Goal: Task Accomplishment & Management: Manage account settings

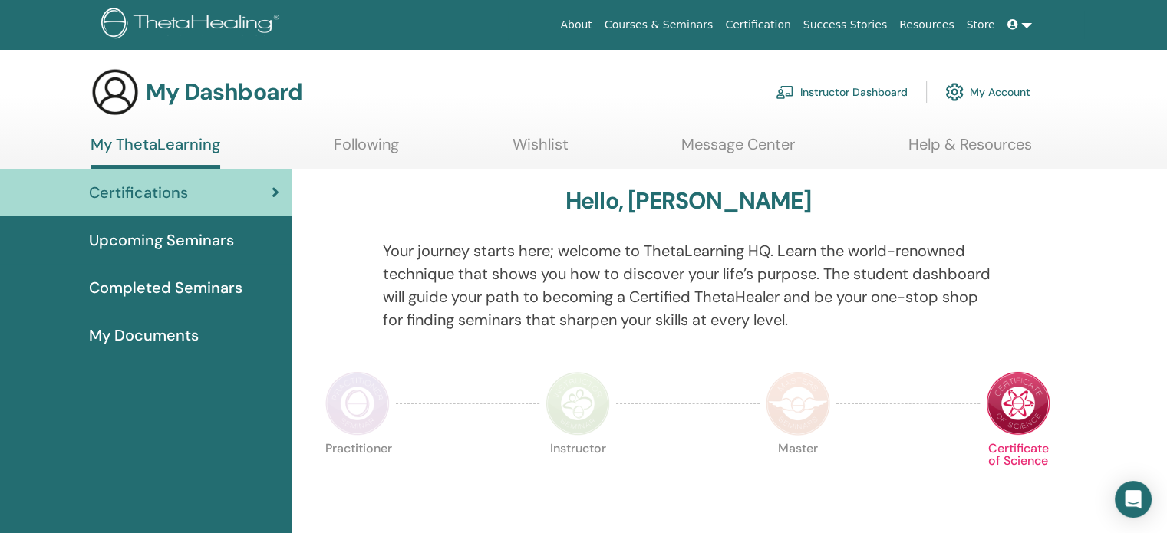
click at [835, 89] on link "Instructor Dashboard" at bounding box center [842, 92] width 132 height 34
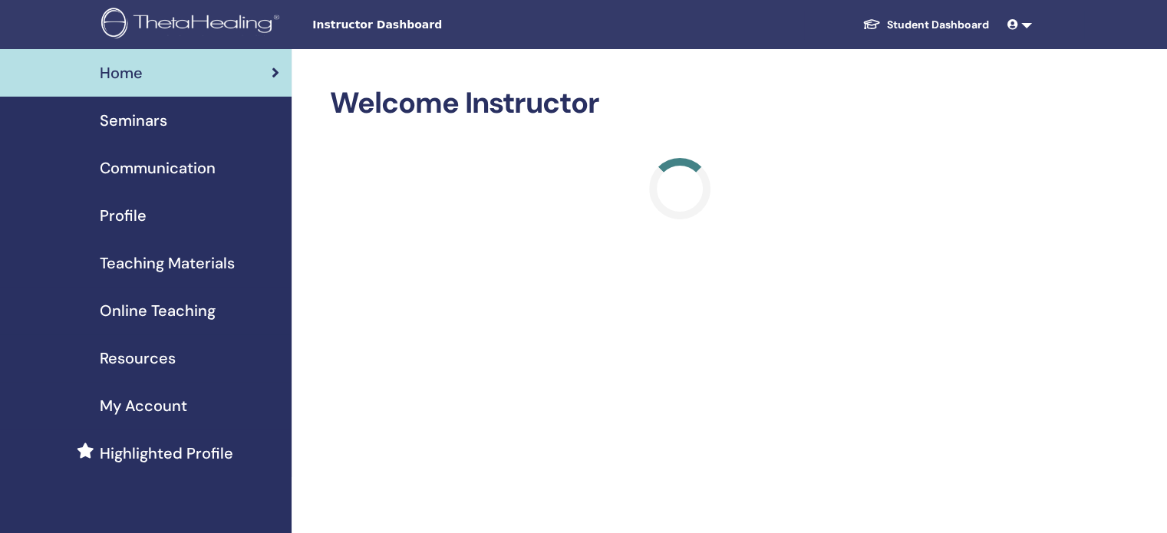
click at [169, 136] on link "Seminars" at bounding box center [146, 121] width 292 height 48
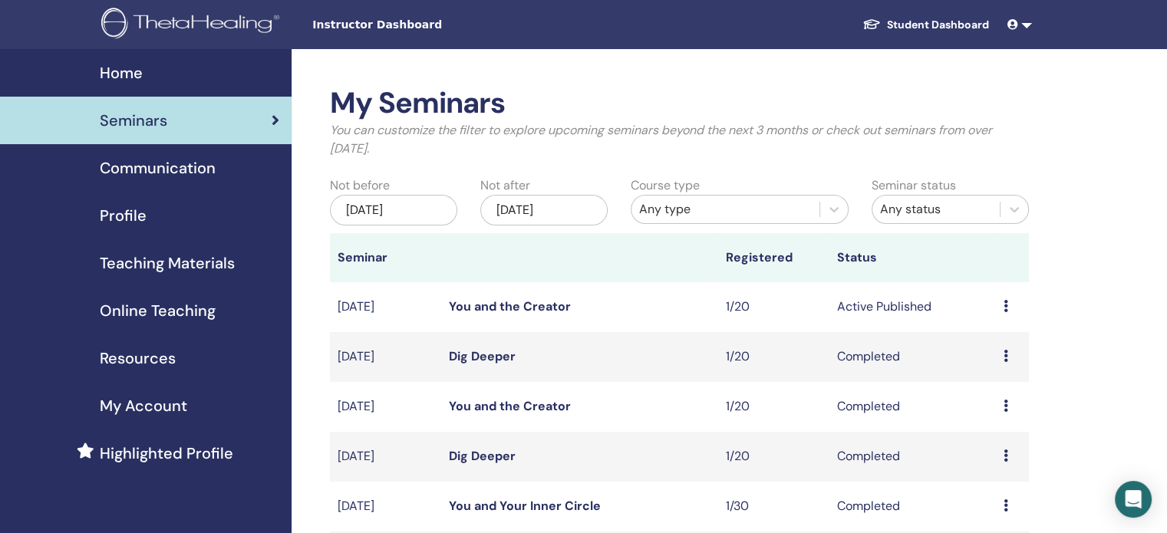
click at [1006, 303] on icon at bounding box center [1006, 306] width 5 height 12
click at [980, 362] on link "Attendees" at bounding box center [995, 362] width 58 height 16
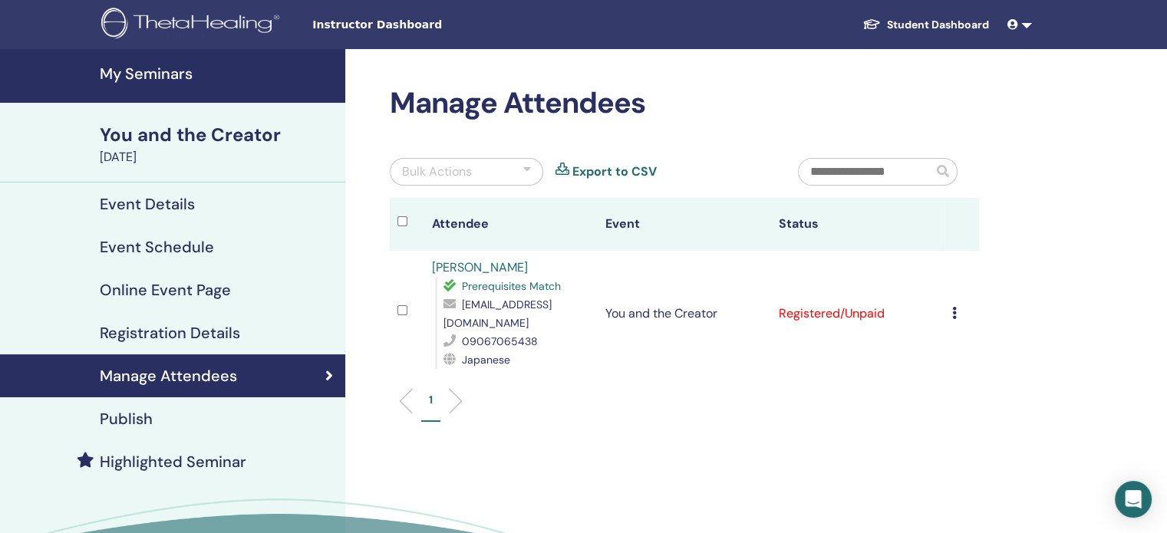
click at [957, 312] on div "Cancel Registration Do not auto-certify Mark as Paid Mark as Unpaid Mark as Abs…" at bounding box center [962, 314] width 19 height 18
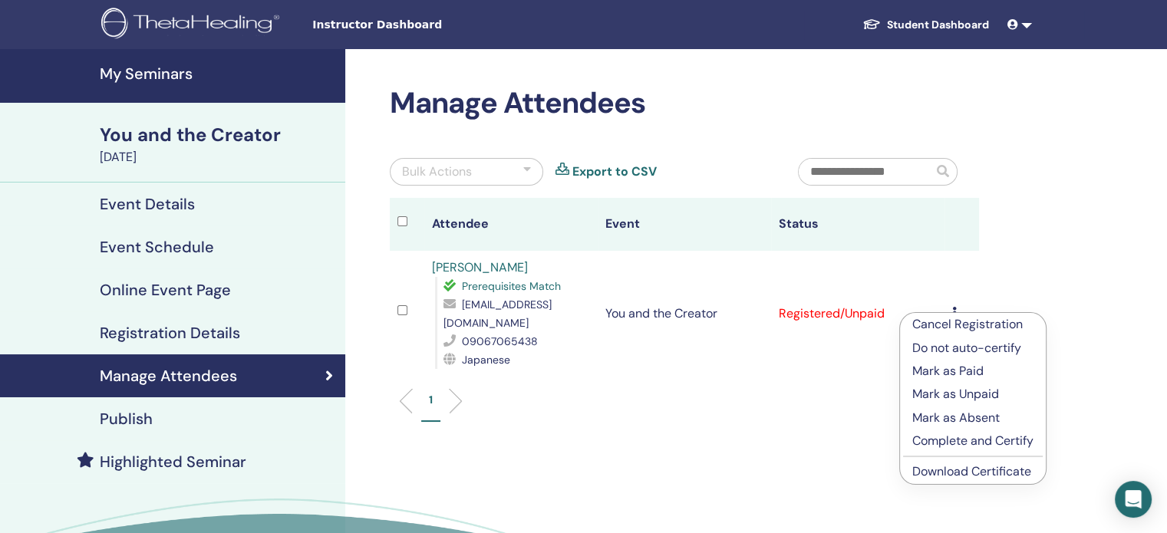
click at [952, 368] on p "Mark as Paid" at bounding box center [973, 371] width 121 height 18
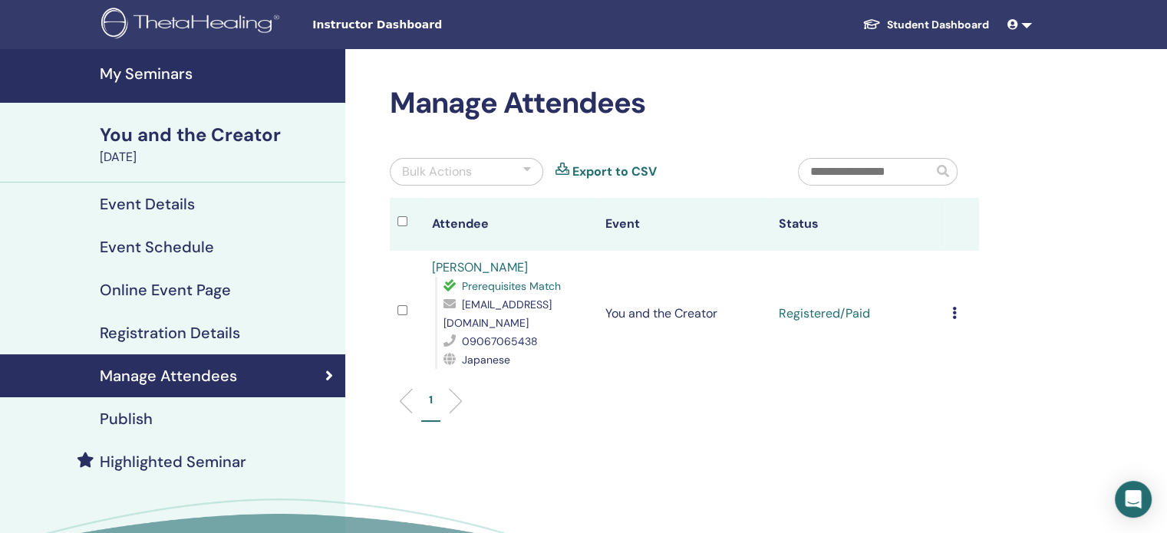
click at [957, 319] on div "Cancel Registration Do not auto-certify Mark as Paid Mark as Unpaid Mark as Abs…" at bounding box center [962, 314] width 19 height 18
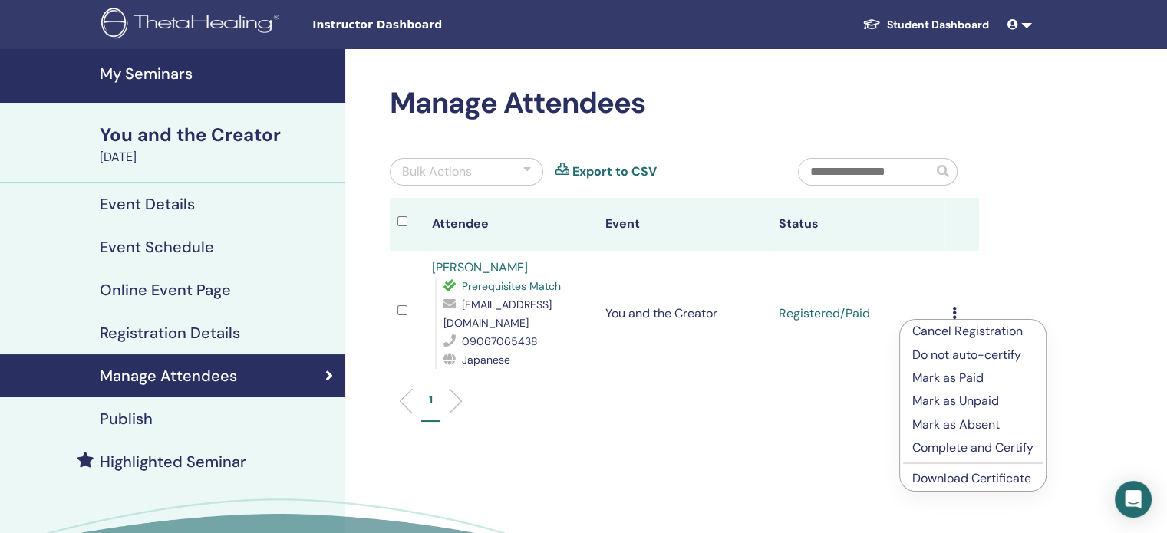
click at [952, 444] on p "Complete and Certify" at bounding box center [973, 448] width 121 height 18
